Goal: Obtain resource: Download file/media

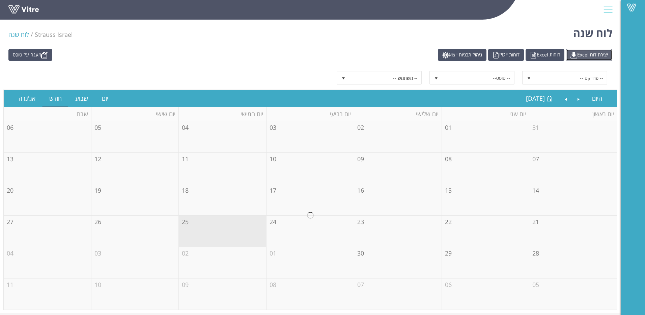
click at [587, 54] on link "יצירת דוח Excel" at bounding box center [589, 55] width 46 height 12
click at [100, 100] on link "יום" at bounding box center [105, 98] width 20 height 16
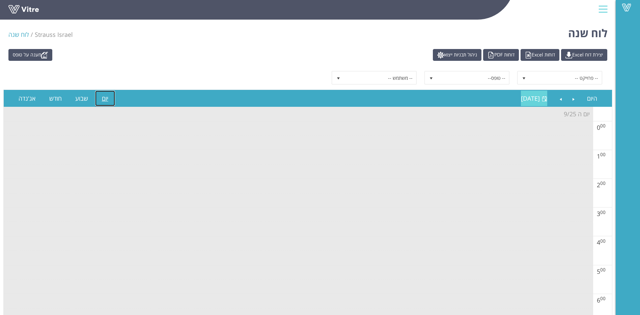
click at [535, 96] on span "[DATE]" at bounding box center [530, 98] width 19 height 8
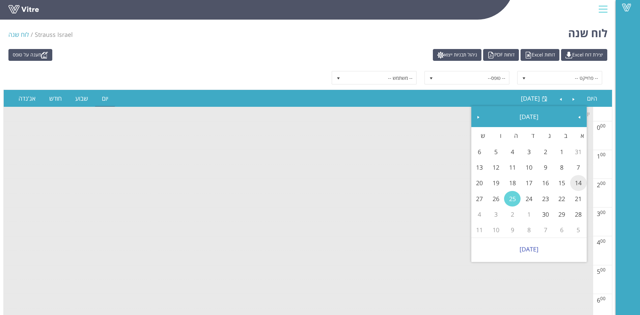
click at [576, 183] on link "14" at bounding box center [578, 183] width 17 height 16
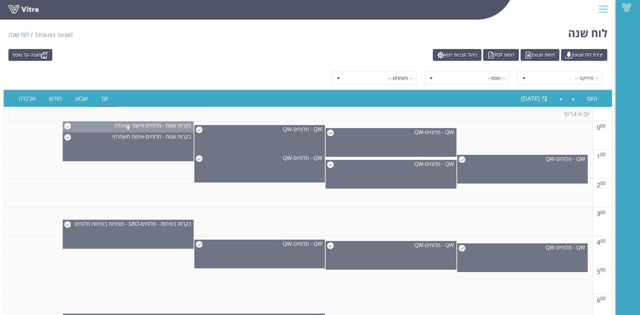
click at [69, 127] on span at bounding box center [128, 128] width 130 height 8
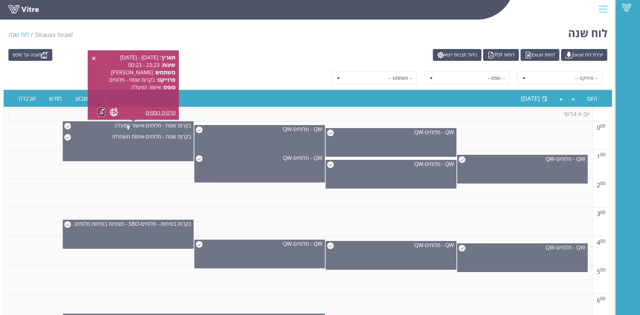
click at [105, 113] on link at bounding box center [101, 112] width 7 height 8
